Goal: Download file/media

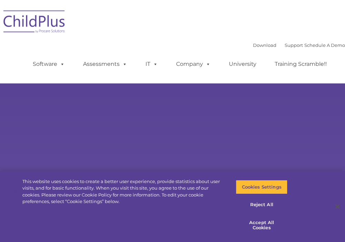
select select "MEDIUM"
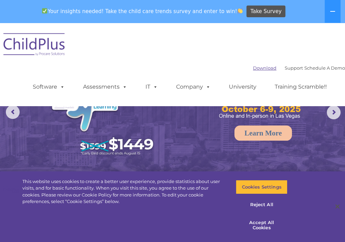
click at [256, 70] on link "Download" at bounding box center [264, 68] width 23 height 6
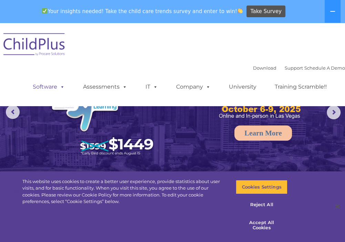
click at [57, 92] on link "Software" at bounding box center [49, 87] width 46 height 14
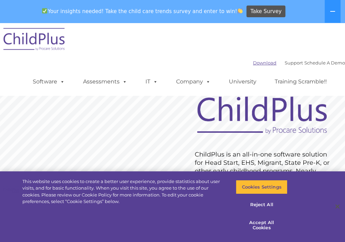
click at [258, 60] on link "Download" at bounding box center [264, 63] width 23 height 6
click at [256, 64] on link "Download" at bounding box center [264, 63] width 23 height 6
